Goal: Information Seeking & Learning: Learn about a topic

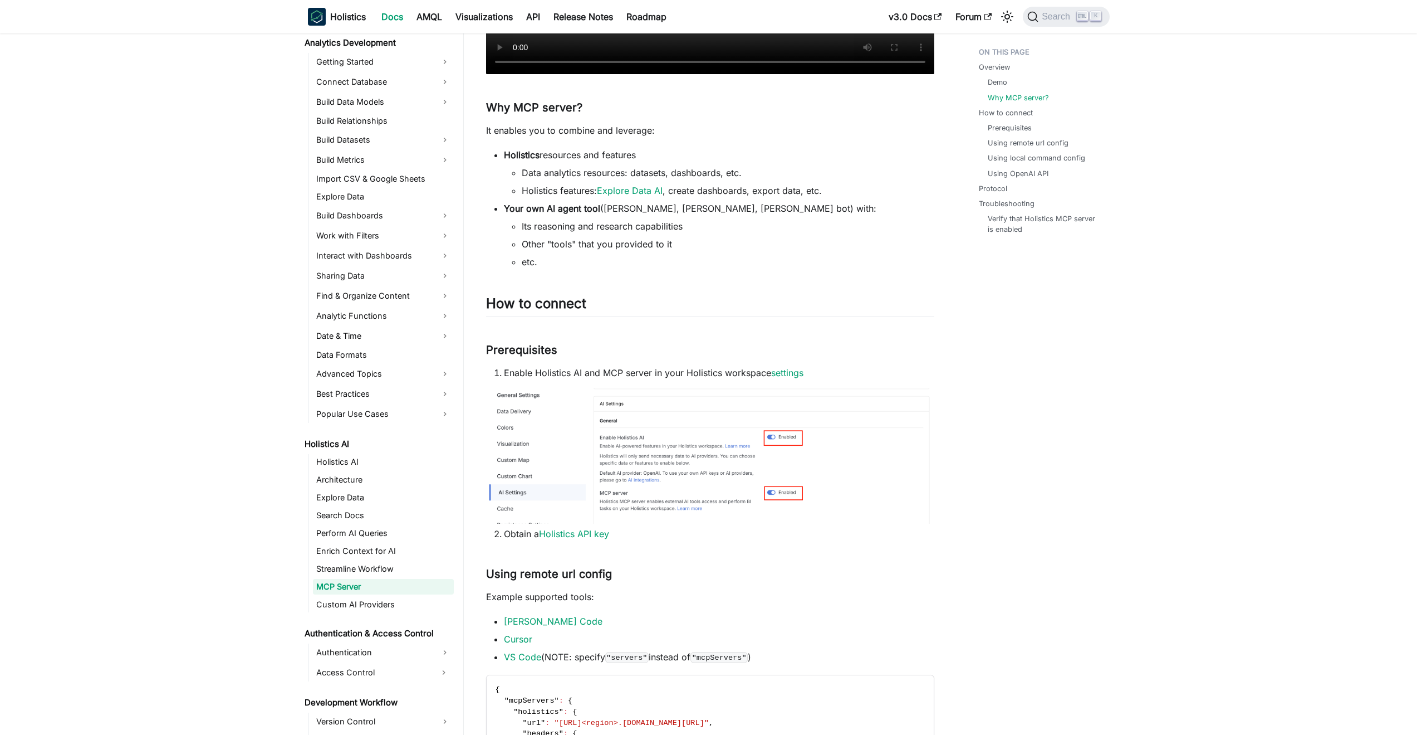
scroll to position [450, 0]
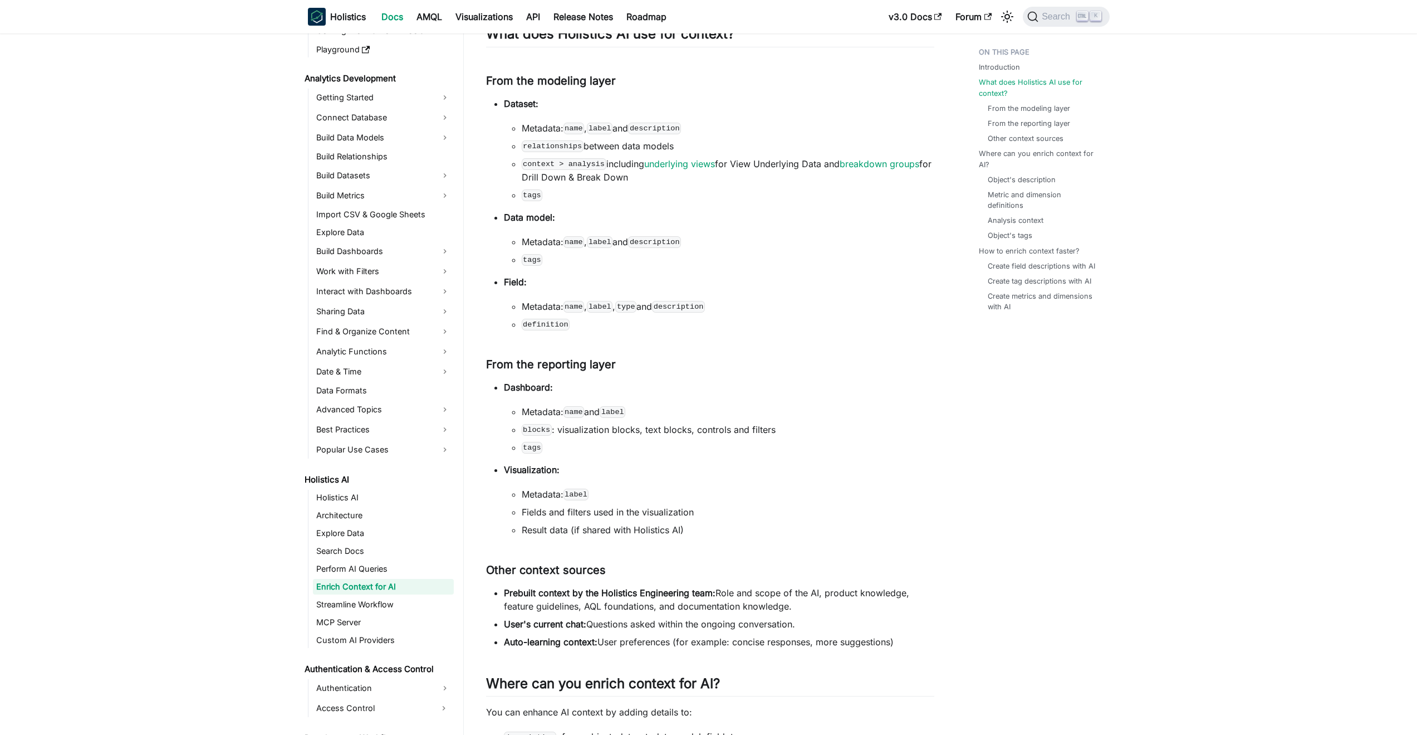
scroll to position [165, 0]
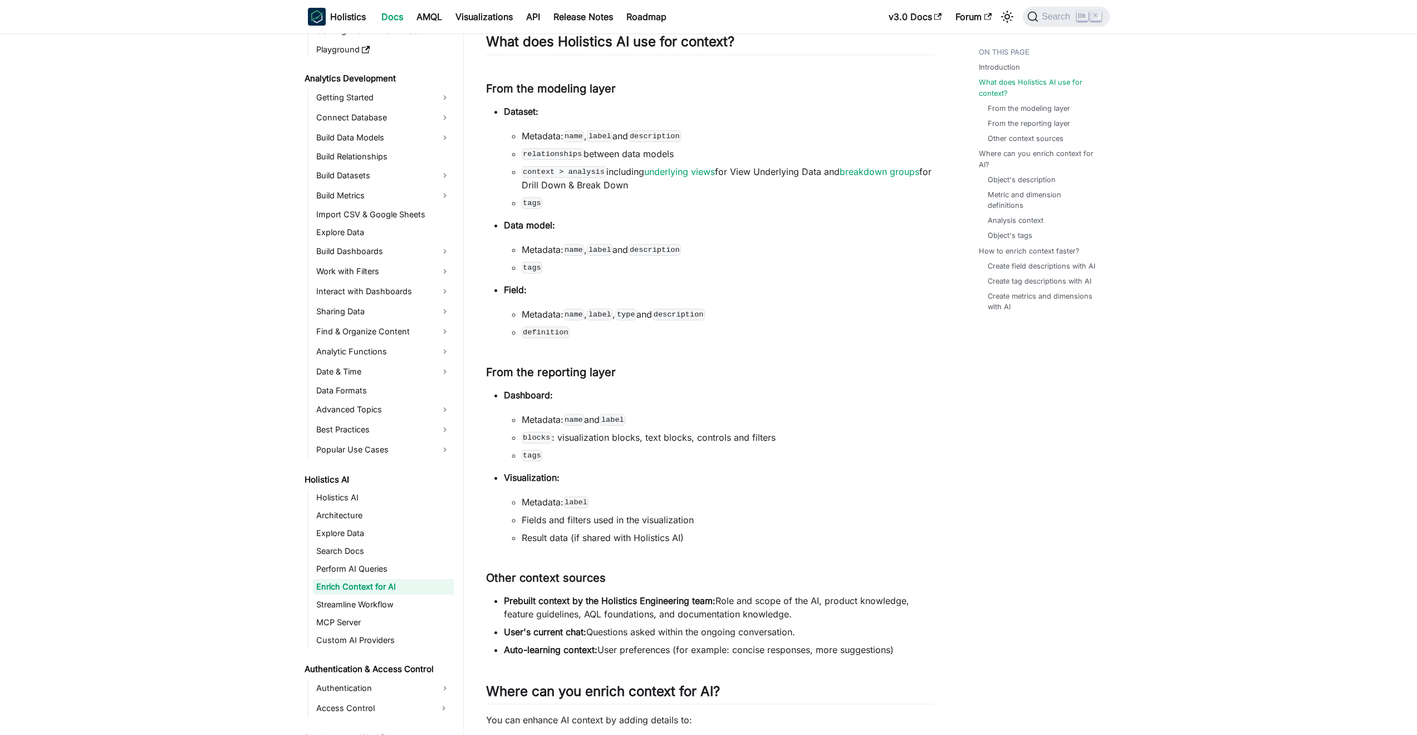
click at [511, 286] on strong "Field:" at bounding box center [515, 289] width 23 height 11
click at [528, 286] on p "Field:" at bounding box center [719, 289] width 431 height 13
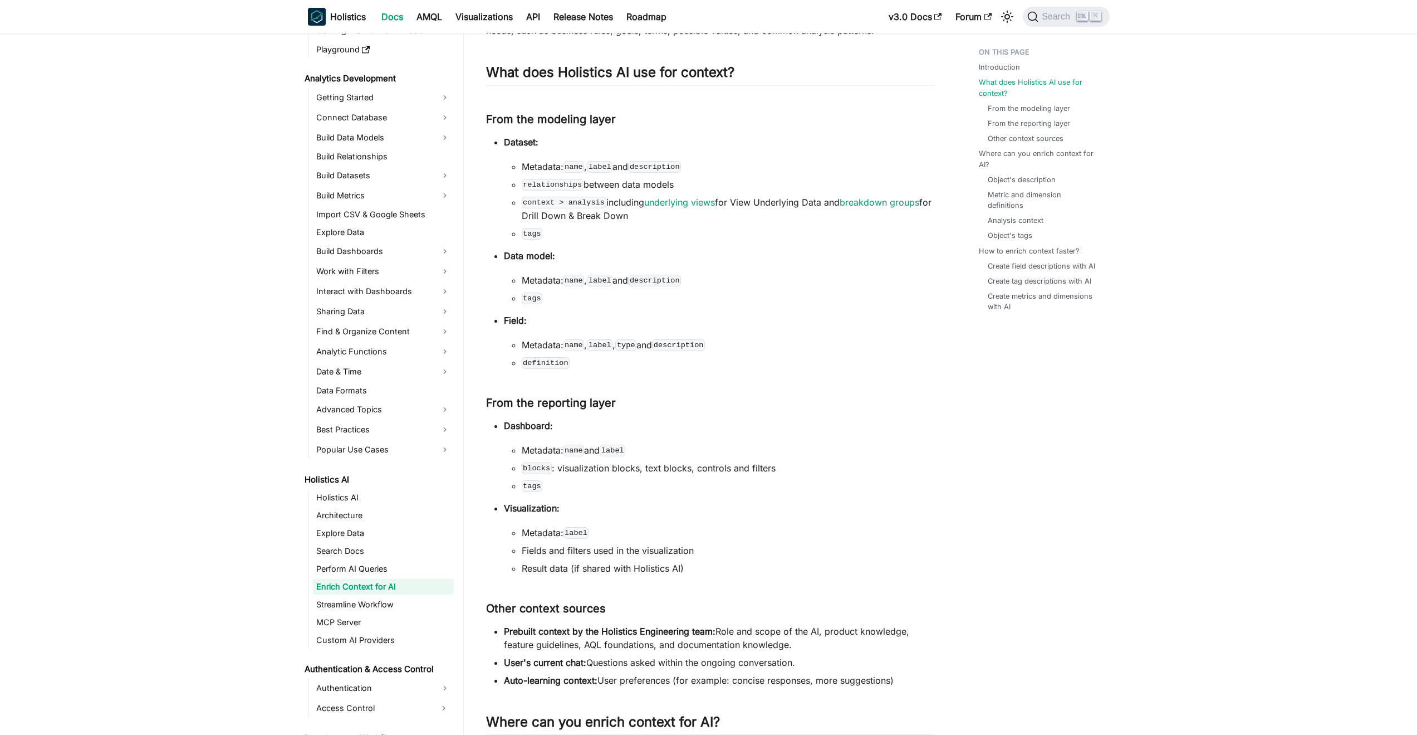
scroll to position [102, 0]
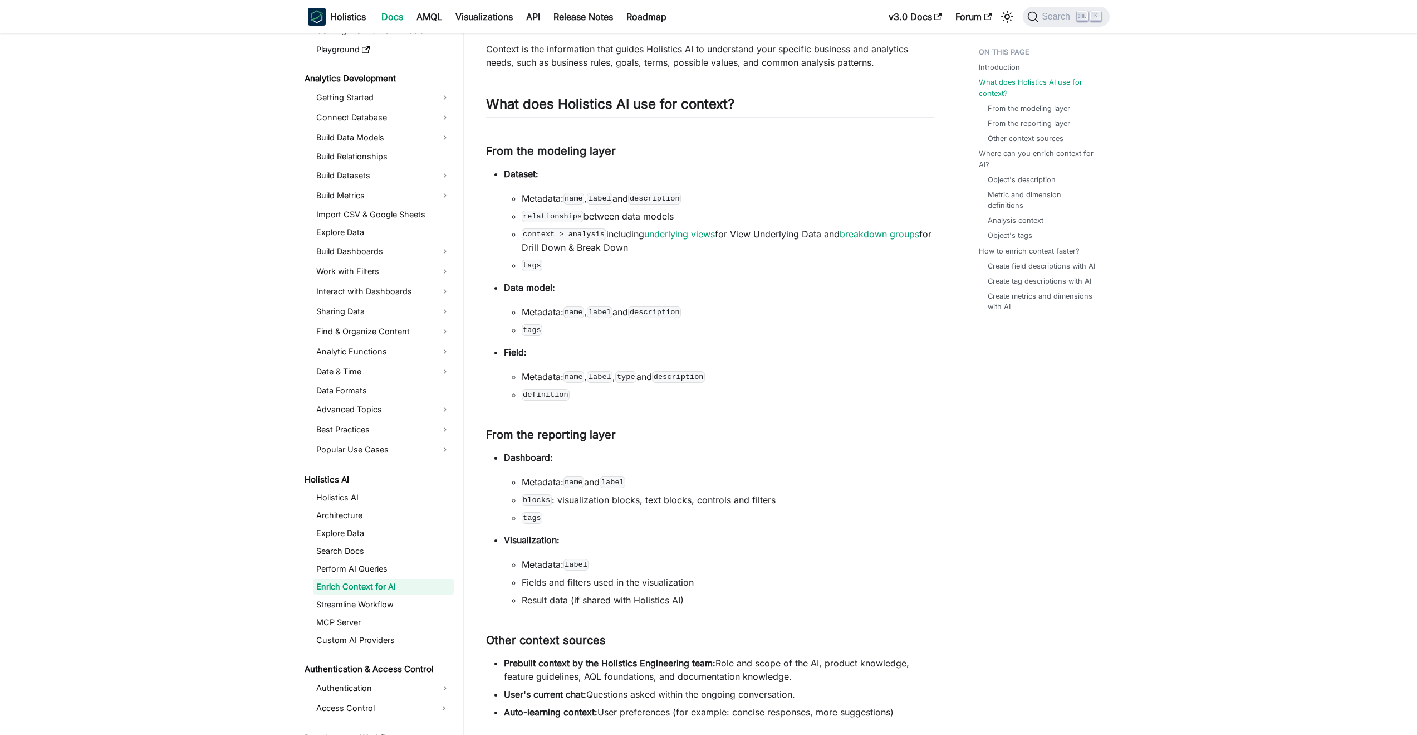
click at [522, 353] on strong "Field:" at bounding box center [515, 351] width 23 height 11
click at [548, 352] on p "Field:" at bounding box center [719, 351] width 431 height 13
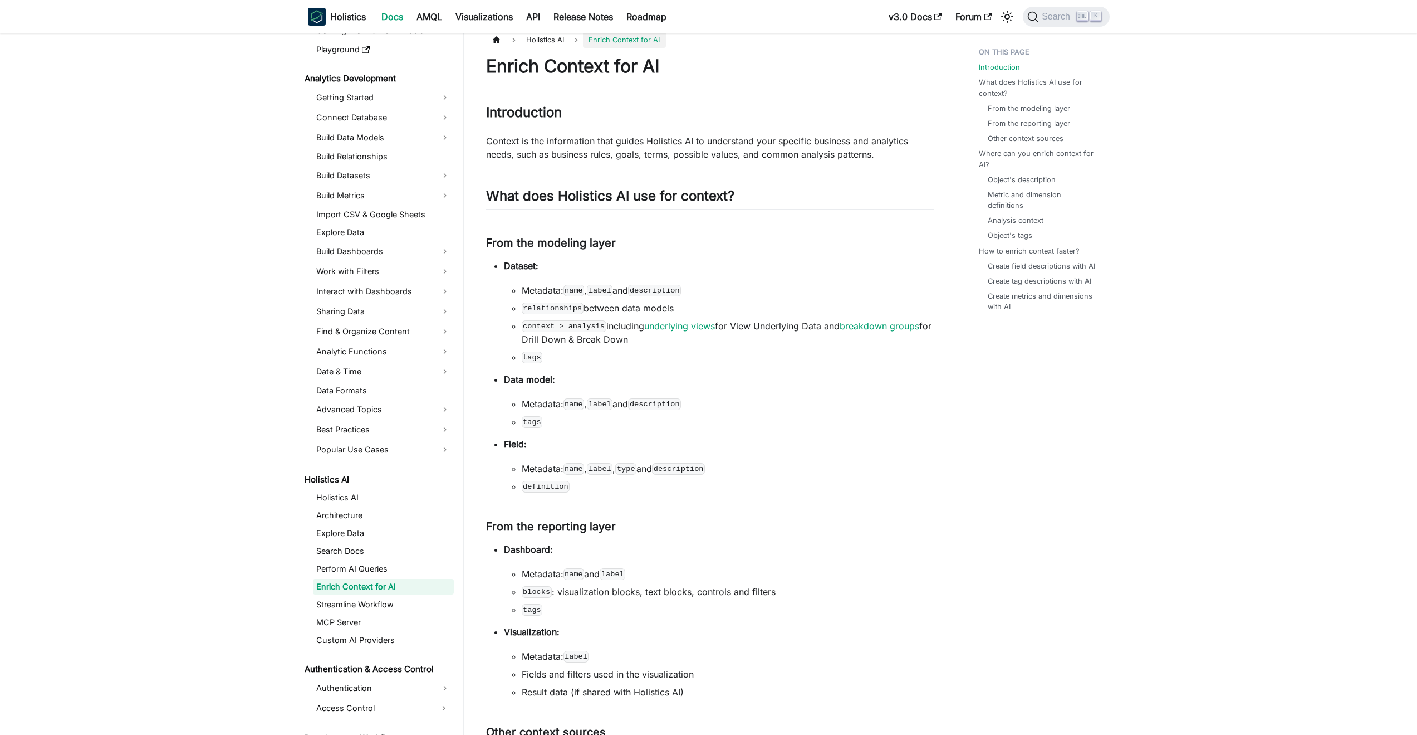
scroll to position [0, 0]
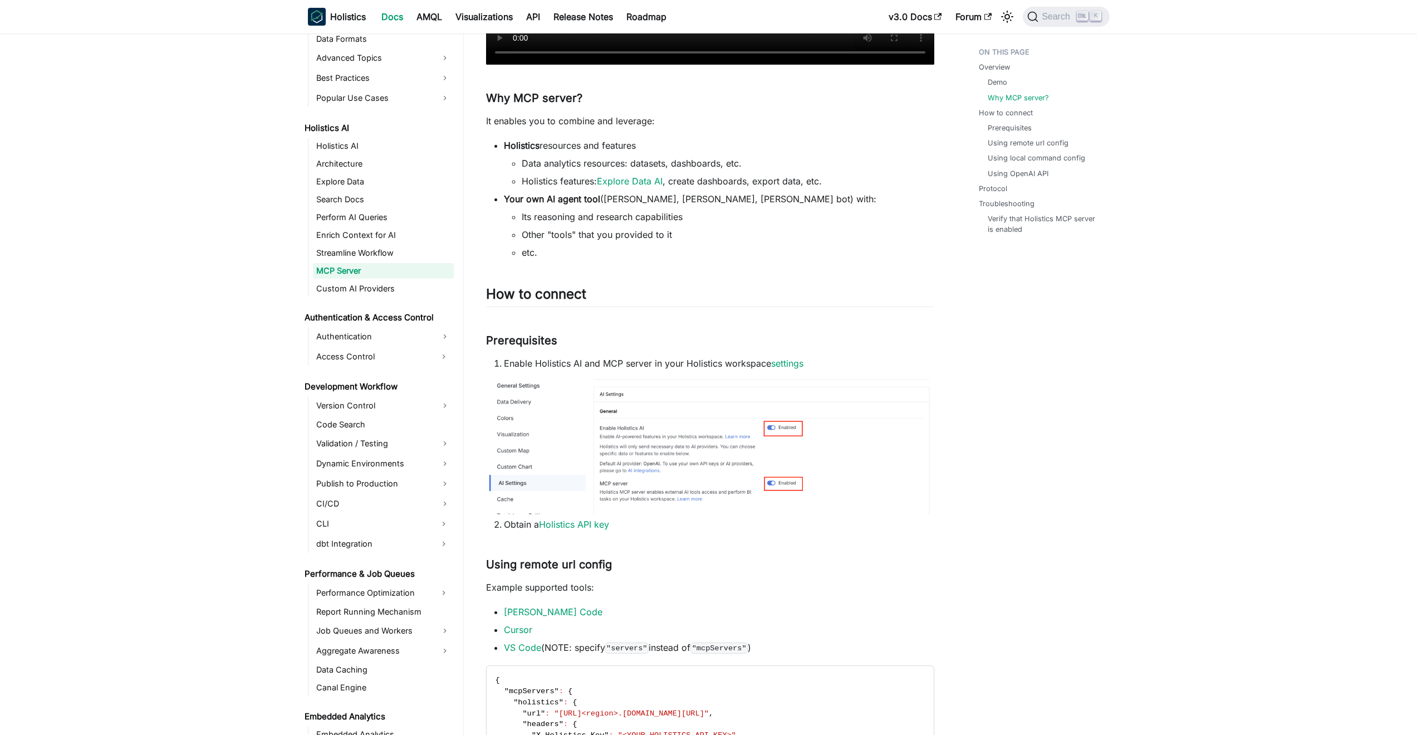
scroll to position [497, 0]
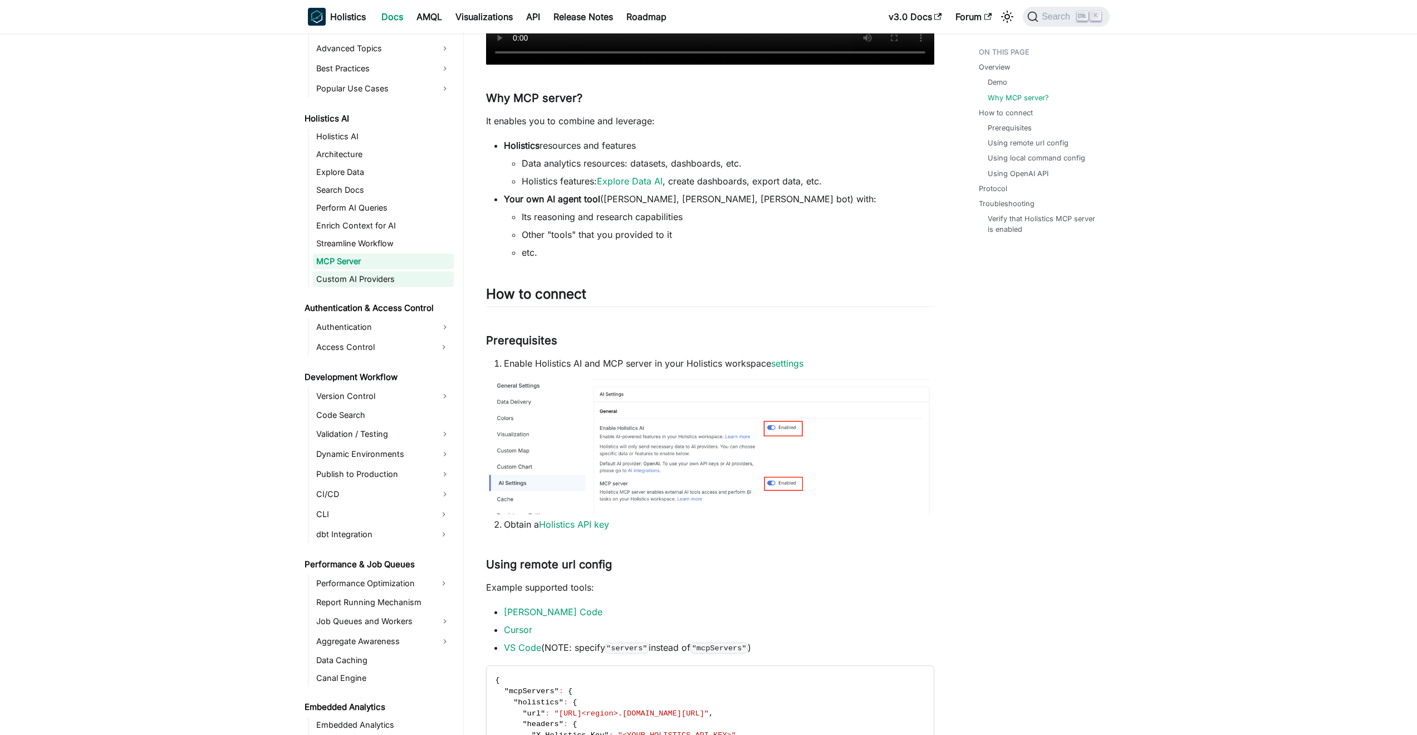
click at [359, 280] on link "Custom AI Providers" at bounding box center [383, 279] width 141 height 16
